Goal: Information Seeking & Learning: Learn about a topic

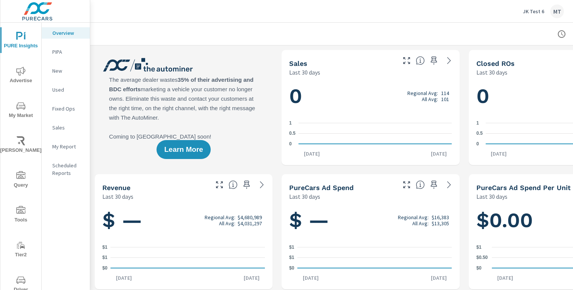
click at [535, 15] on div "JK Test 6 MT" at bounding box center [543, 12] width 41 height 14
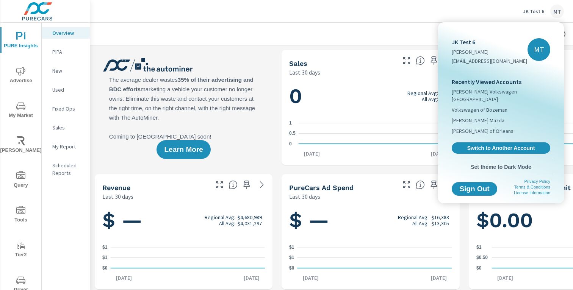
scroll to position [0, 0]
click at [478, 145] on span "Switch to Another Account" at bounding box center [501, 148] width 93 height 7
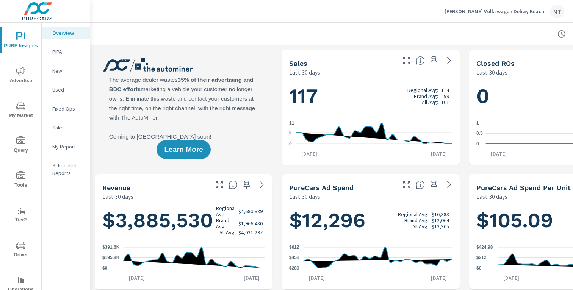
scroll to position [0, 0]
click at [29, 76] on span "Advertise" at bounding box center [21, 76] width 36 height 19
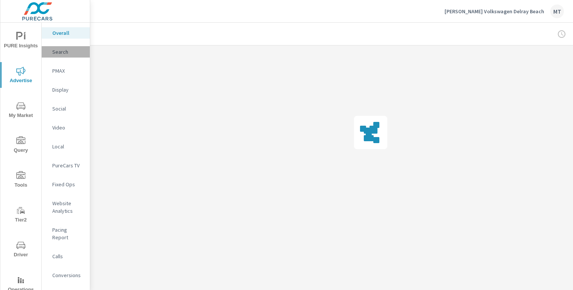
click at [62, 53] on p "Search" at bounding box center [67, 52] width 31 height 8
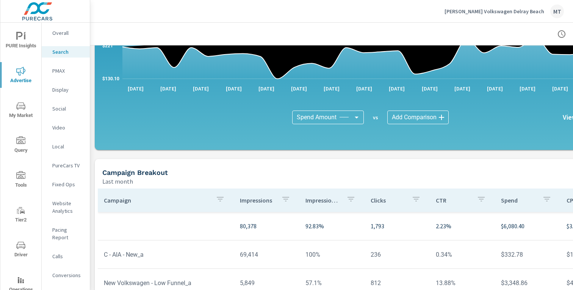
scroll to position [458, 0]
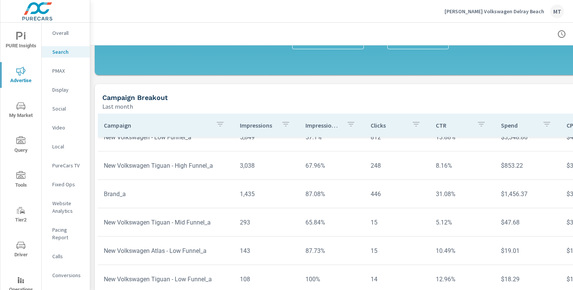
scroll to position [531, 0]
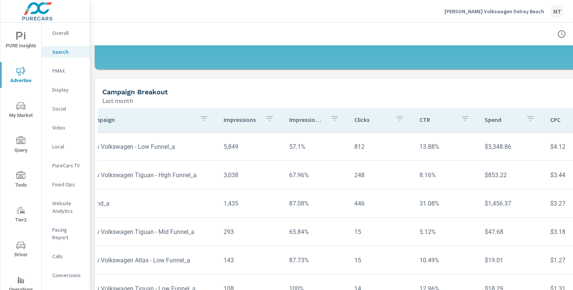
scroll to position [56, 0]
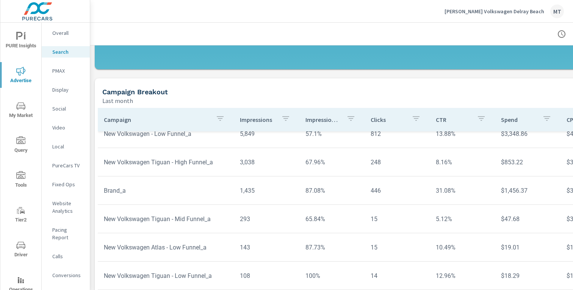
scroll to position [78, 0]
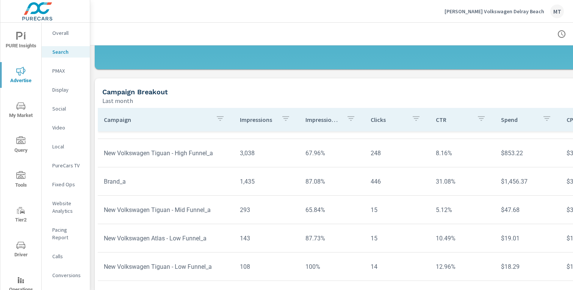
click at [218, 115] on icon "button" at bounding box center [220, 118] width 9 height 9
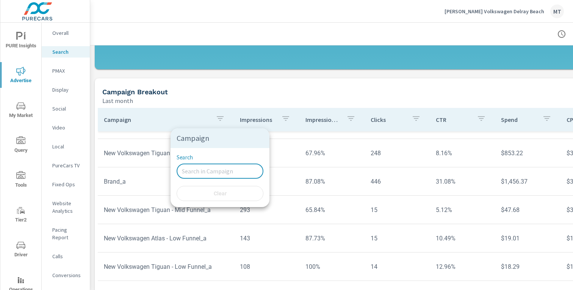
click at [208, 168] on input "Search" at bounding box center [220, 171] width 87 height 15
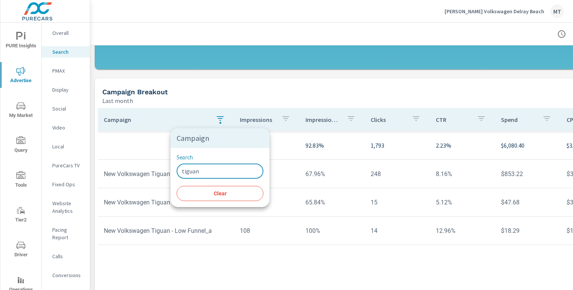
type input "tiguan"
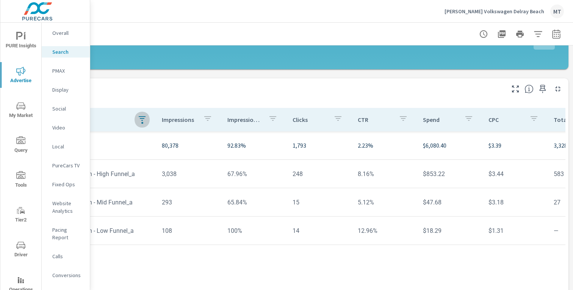
scroll to position [531, 0]
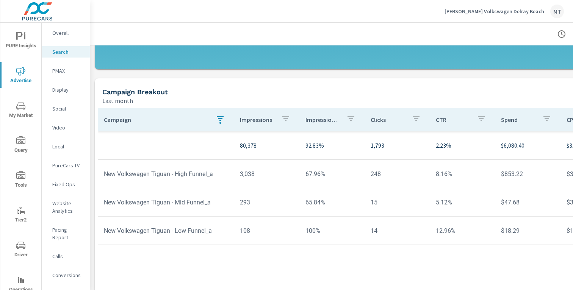
drag, startPoint x: 104, startPoint y: 91, endPoint x: 398, endPoint y: 213, distance: 318.0
click at [398, 212] on div "Campaign Breakout Last month Campaign Impressions Impression Share Clicks CTR S…" at bounding box center [371, 198] width 552 height 240
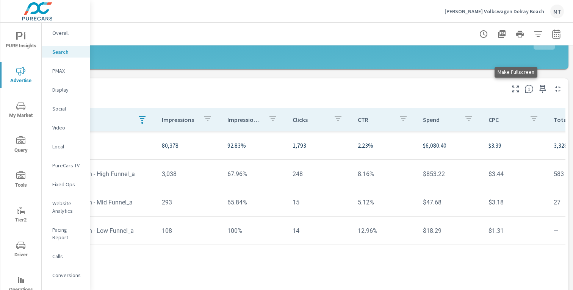
click at [515, 89] on icon "button" at bounding box center [515, 89] width 9 height 9
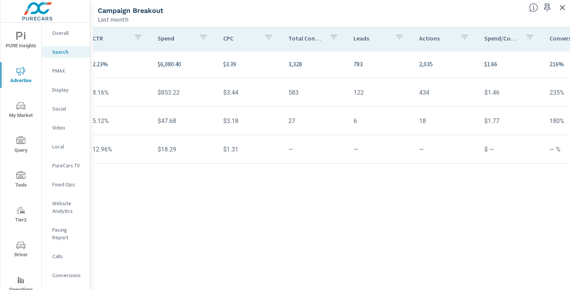
scroll to position [0, 348]
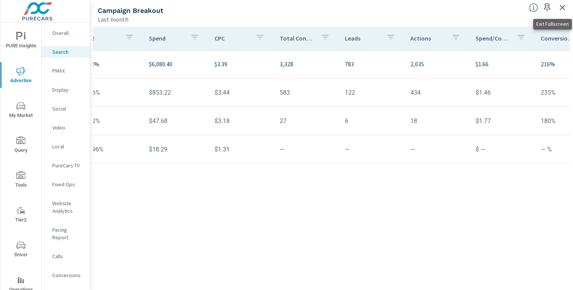
click at [561, 11] on icon "button" at bounding box center [562, 7] width 9 height 9
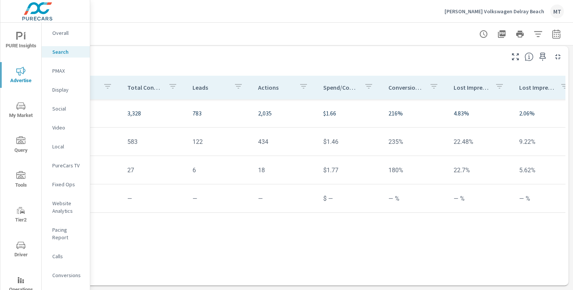
scroll to position [0, 428]
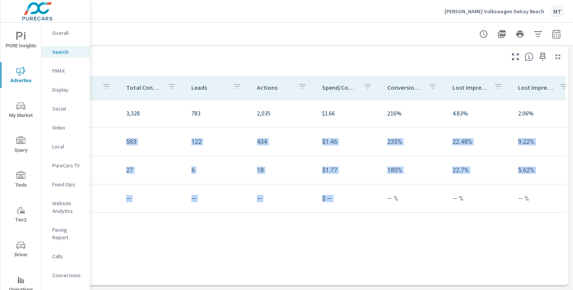
drag, startPoint x: 549, startPoint y: 249, endPoint x: 375, endPoint y: 201, distance: 180.5
click at [375, 201] on div "Campaign Impressions Impression Share Clicks CTR Spend CPC Total Conversions Le…" at bounding box center [293, 174] width 546 height 196
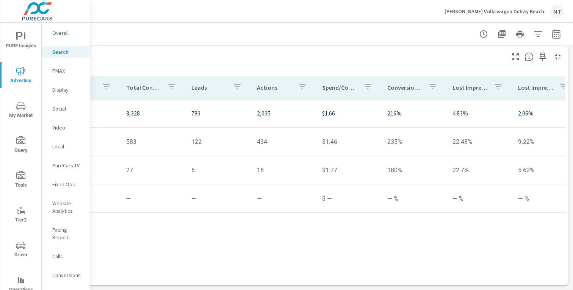
click at [545, 203] on td "— %" at bounding box center [544, 198] width 65 height 19
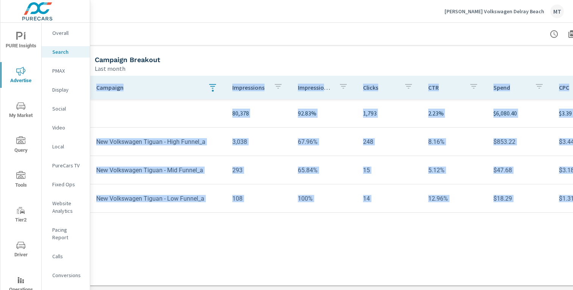
scroll to position [563, 0]
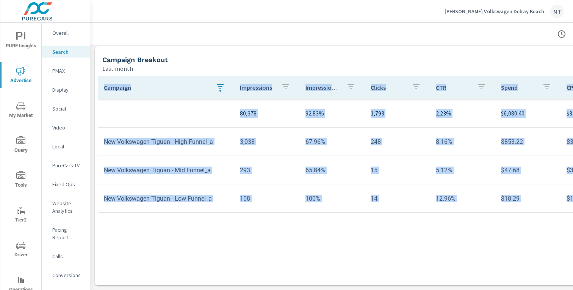
drag, startPoint x: 535, startPoint y: 201, endPoint x: 68, endPoint y: 78, distance: 482.3
click at [68, 78] on div "PURE Insights Advertise My Market Query Tools Tier2 Driver Operations Leave Fee…" at bounding box center [286, 145] width 573 height 290
copy div "Gunther Volkswagen Delray Beach MT Search Performance Gunther Volkswagen Delray…"
click at [368, 233] on div "Campaign Impressions Impression Share Clicks CTR Spend CPC Total Conversions Le…" at bounding box center [371, 174] width 546 height 196
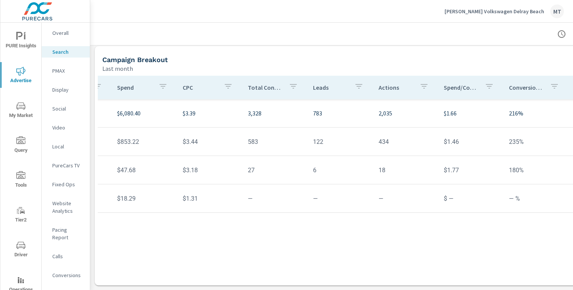
scroll to position [0, 394]
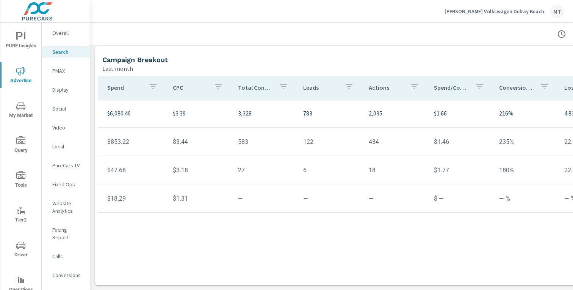
click at [514, 85] on p "Conversion Rate" at bounding box center [516, 88] width 35 height 8
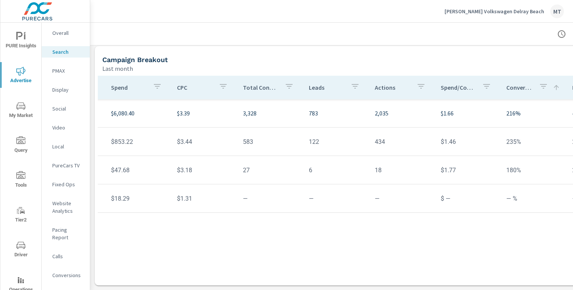
click at [515, 86] on p "Conversion Rate" at bounding box center [519, 88] width 27 height 8
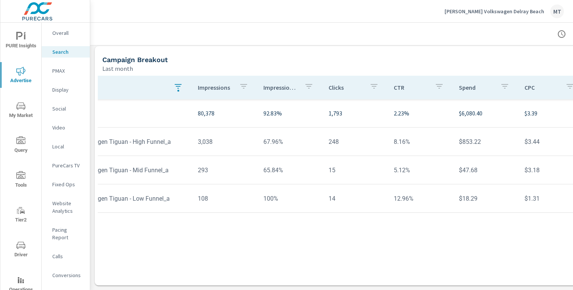
scroll to position [0, 50]
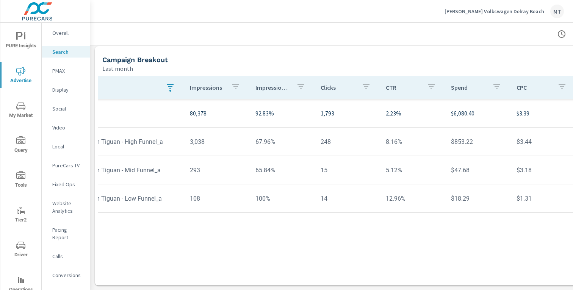
click at [78, 89] on p "Display" at bounding box center [67, 90] width 31 height 8
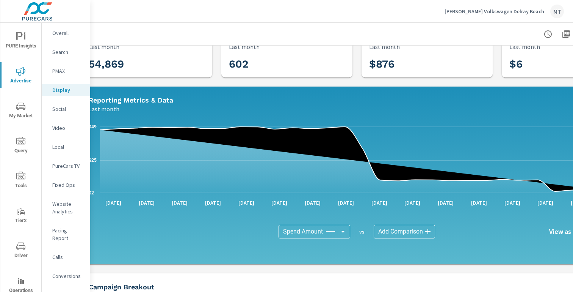
scroll to position [26, 0]
